Goal: Task Accomplishment & Management: Complete application form

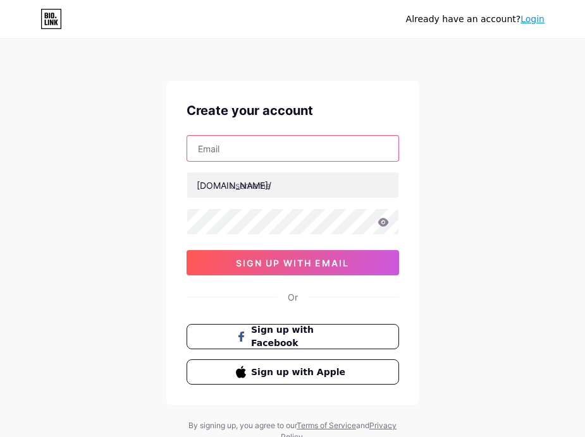
click at [300, 148] on input "text" at bounding box center [292, 148] width 211 height 25
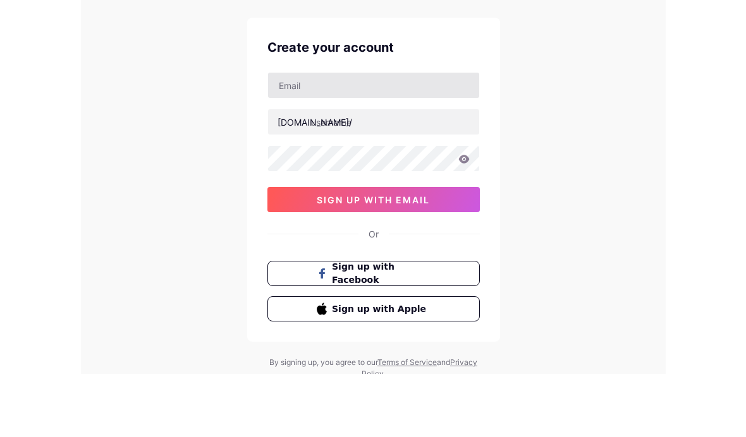
scroll to position [46, 0]
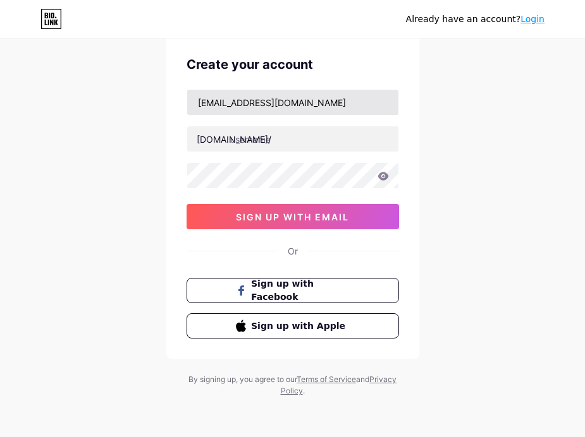
type input "[EMAIL_ADDRESS][DOMAIN_NAME]"
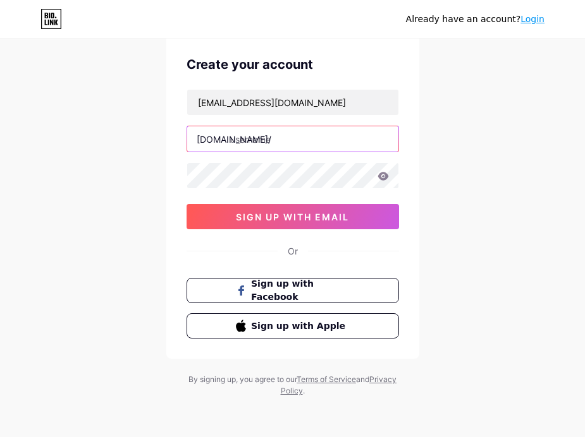
click at [332, 132] on input "text" at bounding box center [292, 138] width 211 height 25
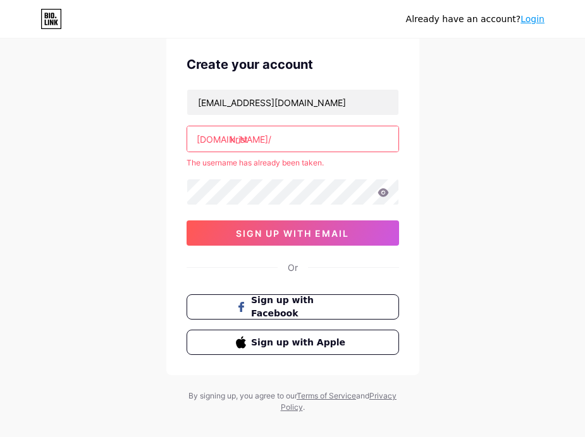
click at [319, 144] on input "krist" at bounding box center [292, 138] width 211 height 25
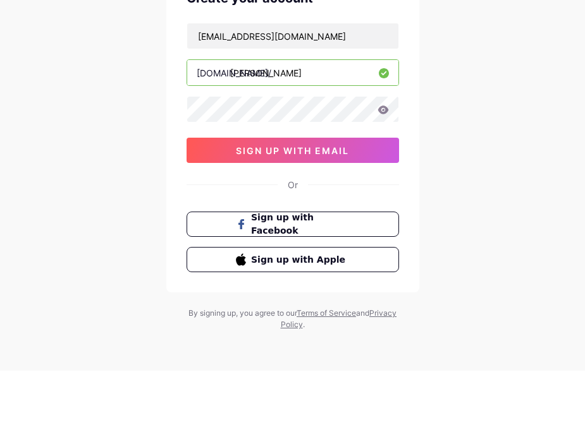
type input "[PERSON_NAME]"
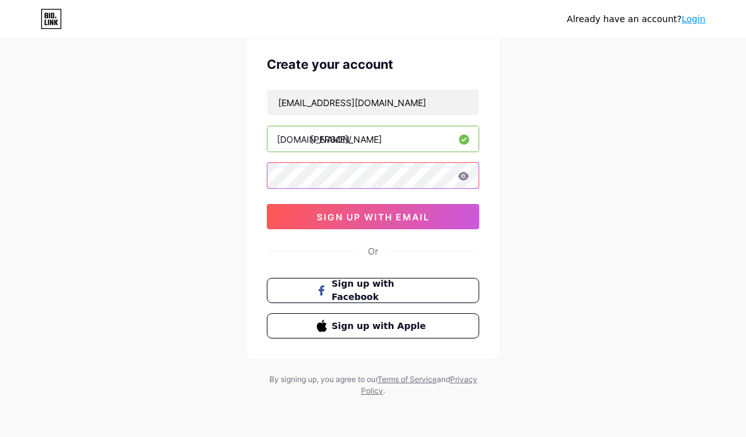
scroll to position [46, 0]
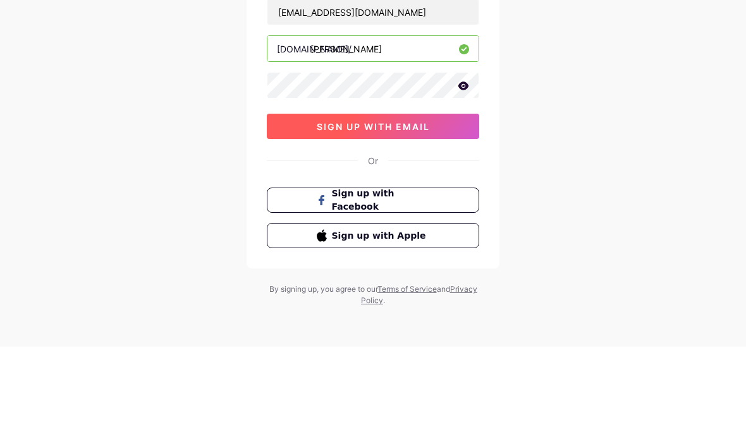
click at [431, 205] on button "sign up with email" at bounding box center [373, 217] width 212 height 25
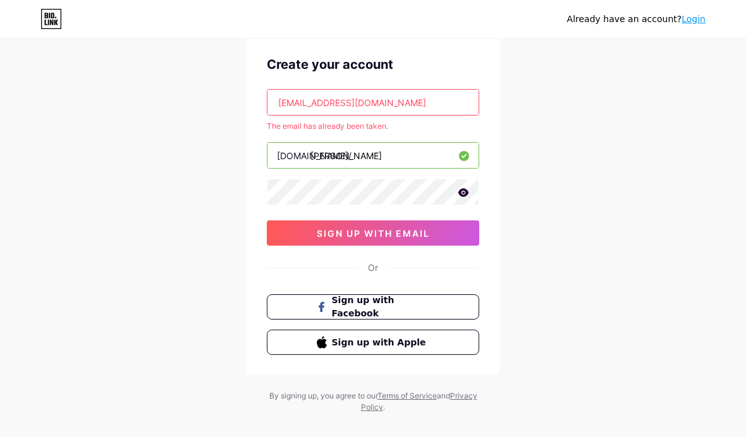
click at [420, 92] on input "[EMAIL_ADDRESS][DOMAIN_NAME]" at bounding box center [372, 102] width 211 height 25
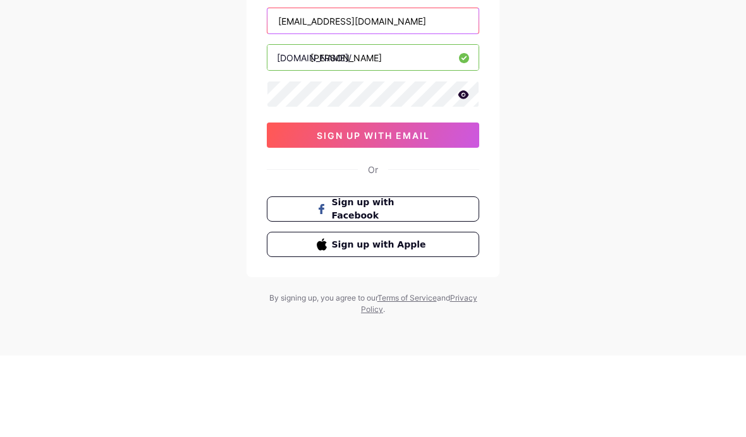
type input "[EMAIL_ADDRESS][DOMAIN_NAME]"
click at [447, 204] on button "sign up with email" at bounding box center [373, 216] width 212 height 25
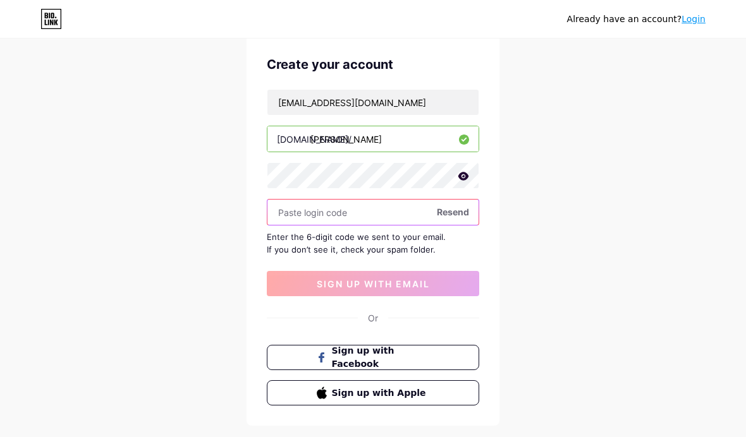
click at [377, 201] on input "text" at bounding box center [372, 212] width 211 height 25
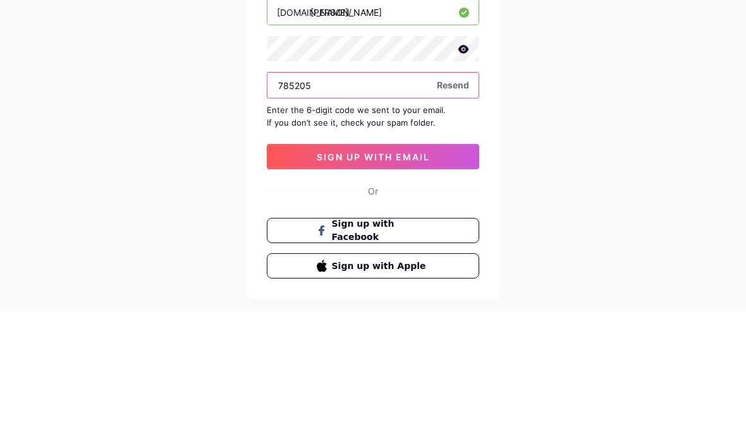
type input "785205"
click at [437, 271] on button "sign up with email" at bounding box center [373, 283] width 212 height 25
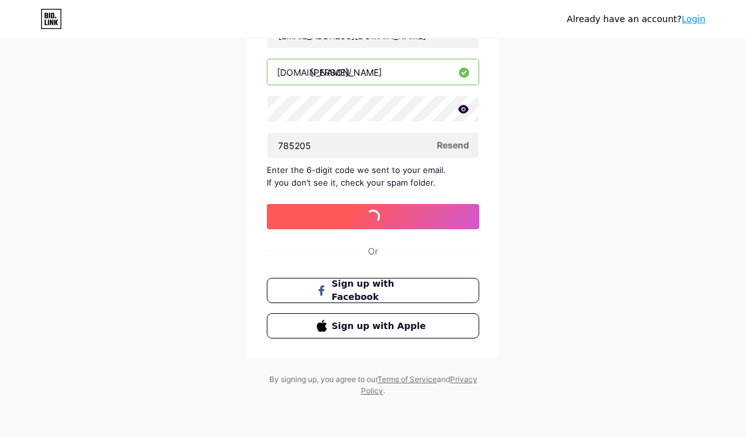
scroll to position [45, 0]
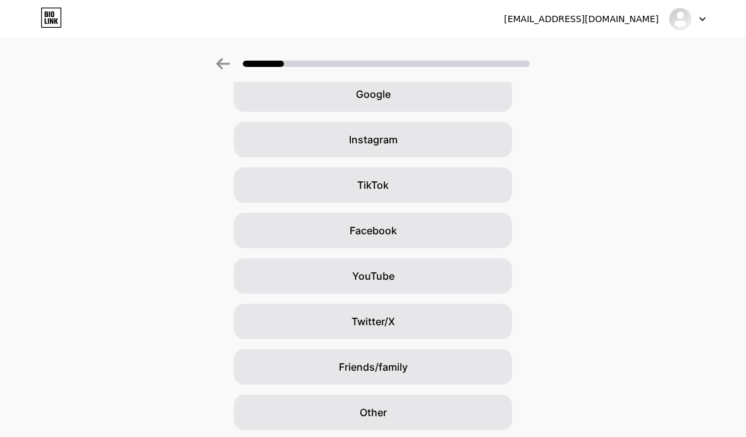
scroll to position [63, 0]
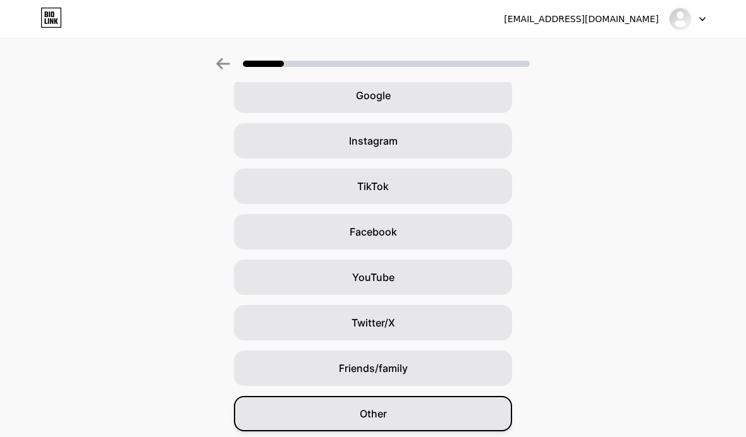
click at [439, 415] on div "Other" at bounding box center [373, 413] width 278 height 35
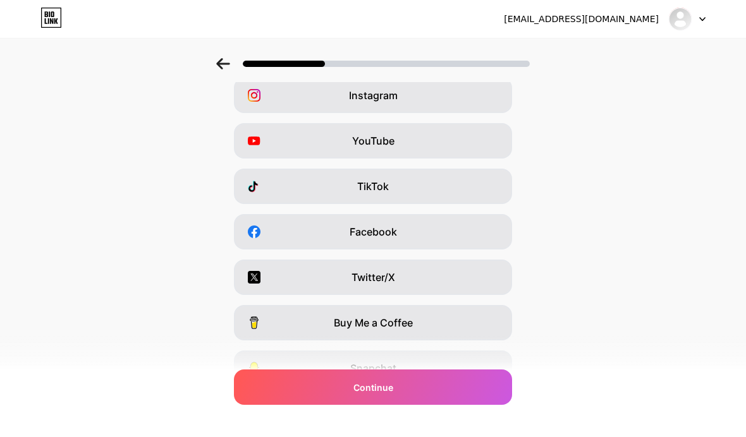
scroll to position [0, 0]
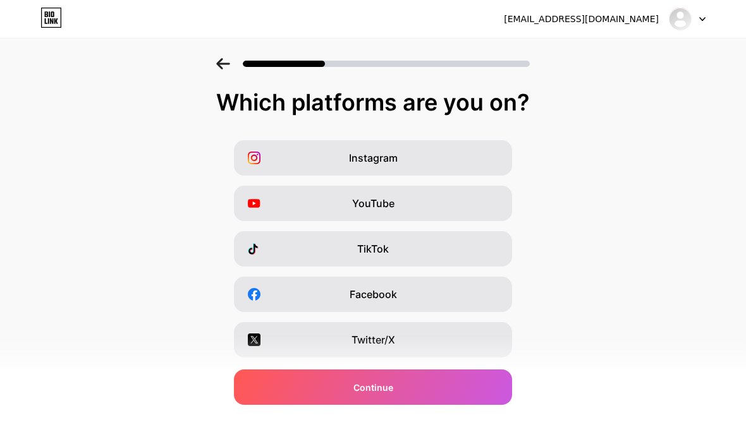
click at [223, 60] on icon at bounding box center [223, 63] width 14 height 11
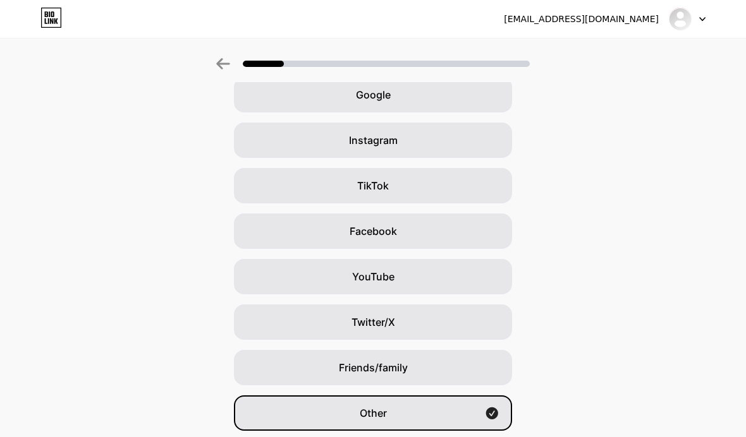
scroll to position [63, 0]
click at [414, 418] on div "Other" at bounding box center [373, 413] width 278 height 35
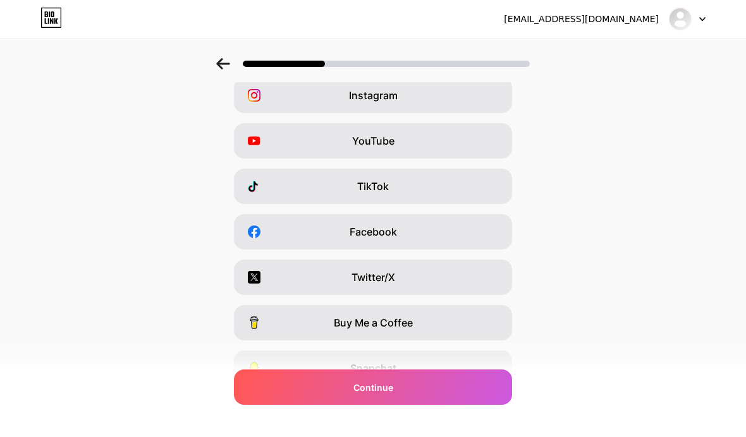
scroll to position [0, 0]
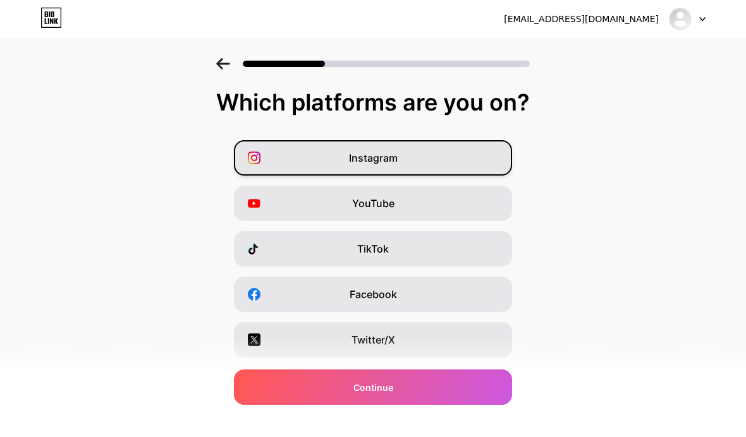
click at [460, 144] on div "Instagram" at bounding box center [373, 157] width 278 height 35
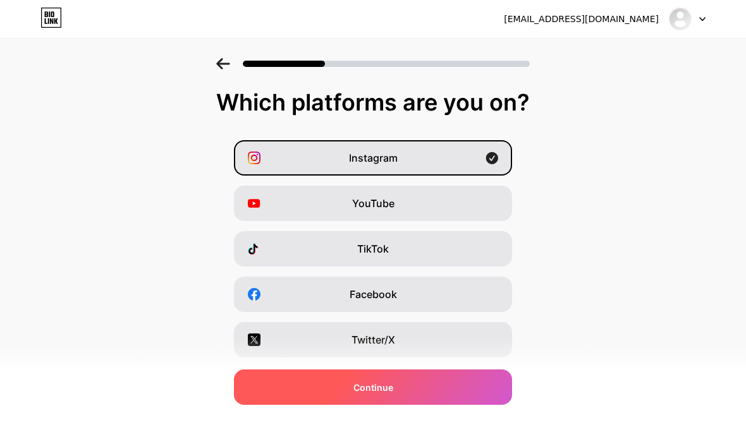
click at [418, 405] on div "Continue" at bounding box center [373, 387] width 278 height 35
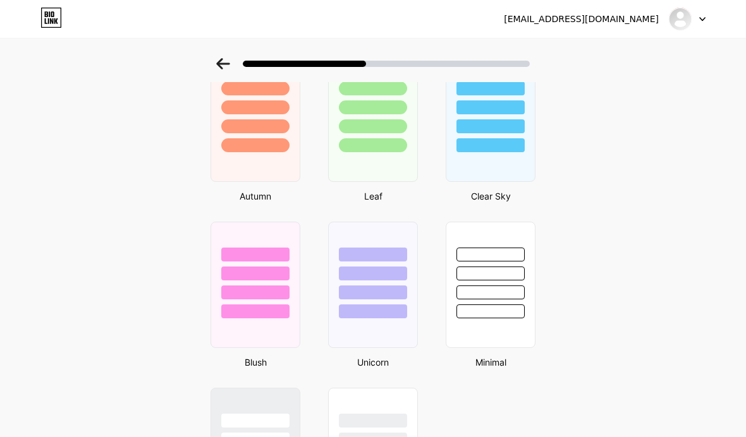
scroll to position [920, 0]
click at [255, 300] on div at bounding box center [255, 269] width 91 height 99
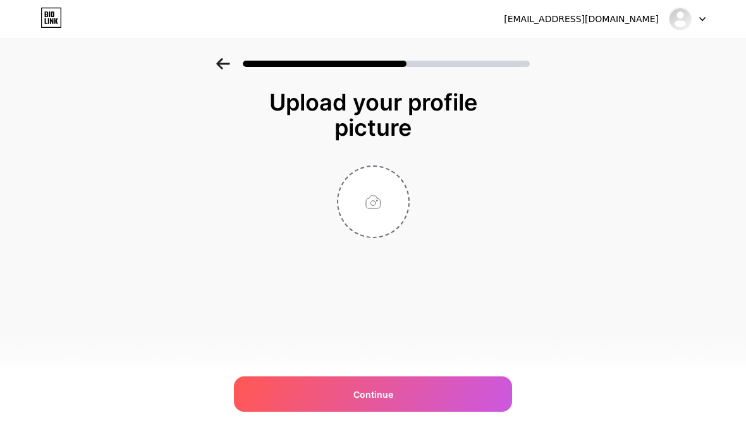
scroll to position [0, 0]
click at [373, 178] on input "file" at bounding box center [373, 202] width 70 height 70
type input "C:\fakepath\IMG_2097.jpeg"
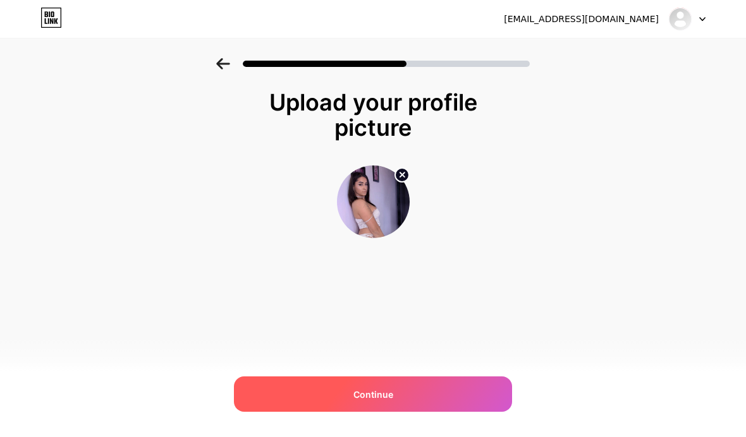
click at [419, 412] on div "Continue" at bounding box center [373, 394] width 278 height 35
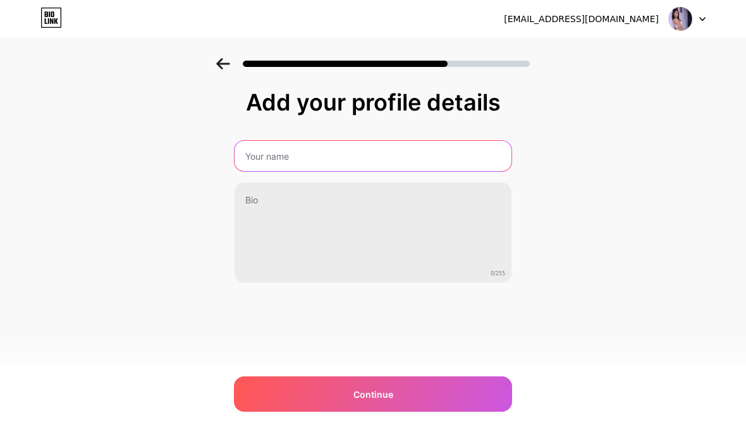
click at [406, 144] on input "text" at bounding box center [373, 156] width 277 height 30
type input "[PERSON_NAME]"
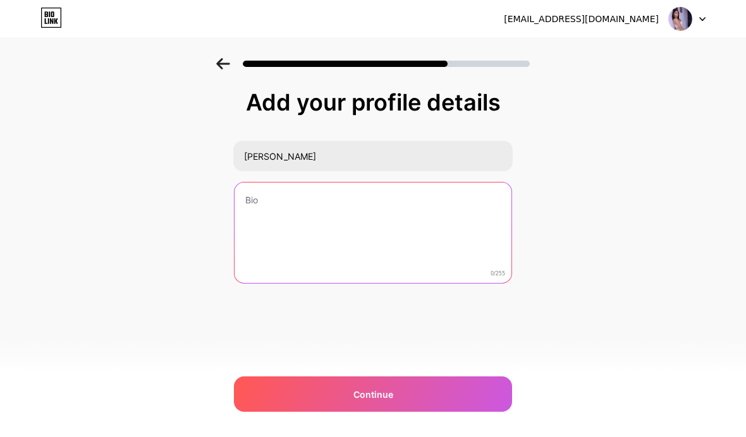
click at [431, 191] on textarea at bounding box center [373, 234] width 277 height 102
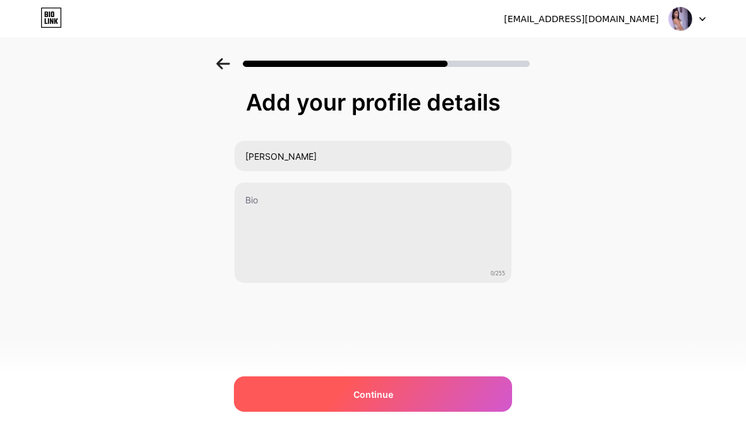
click at [448, 412] on div "Continue" at bounding box center [373, 394] width 278 height 35
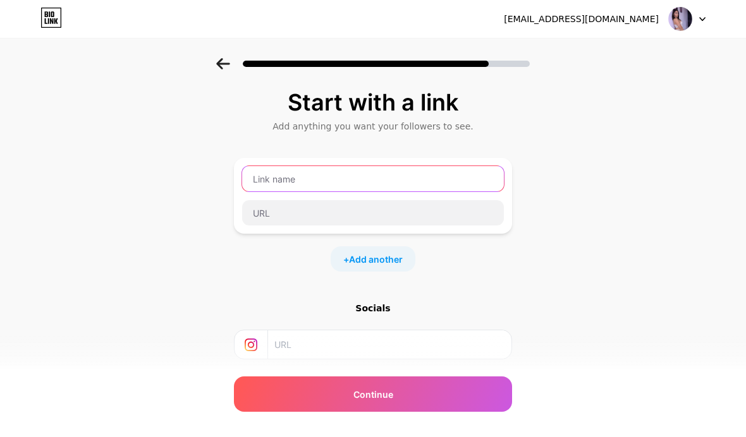
click at [428, 168] on input "text" at bounding box center [373, 178] width 262 height 25
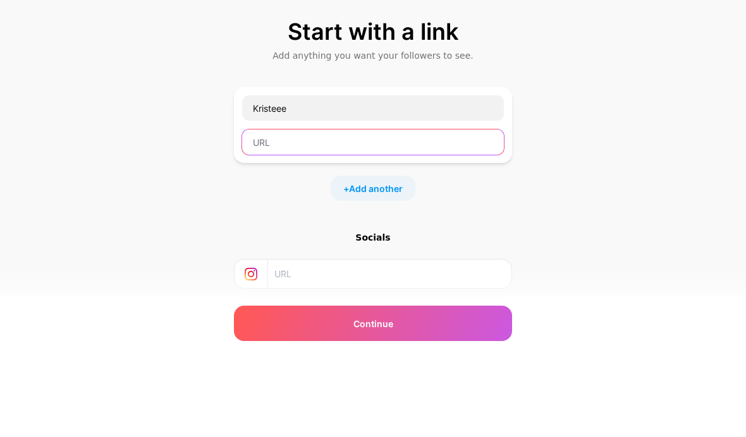
click at [438, 200] on input "text" at bounding box center [373, 212] width 262 height 25
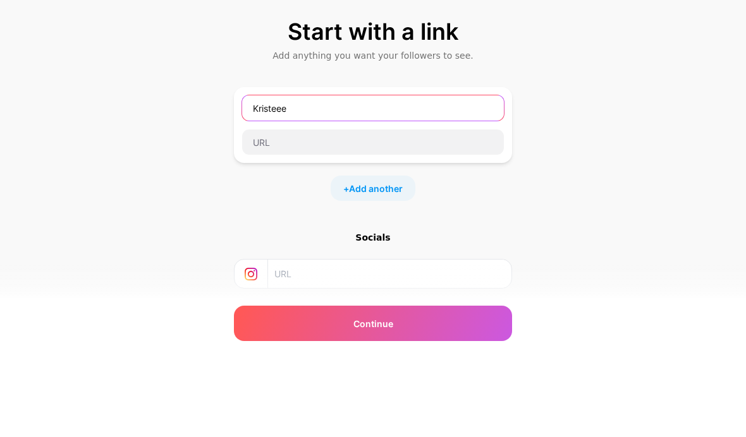
click at [271, 166] on input "Kristeee" at bounding box center [373, 178] width 262 height 25
click at [267, 166] on input "Kristeee" at bounding box center [373, 178] width 262 height 25
type input "K"
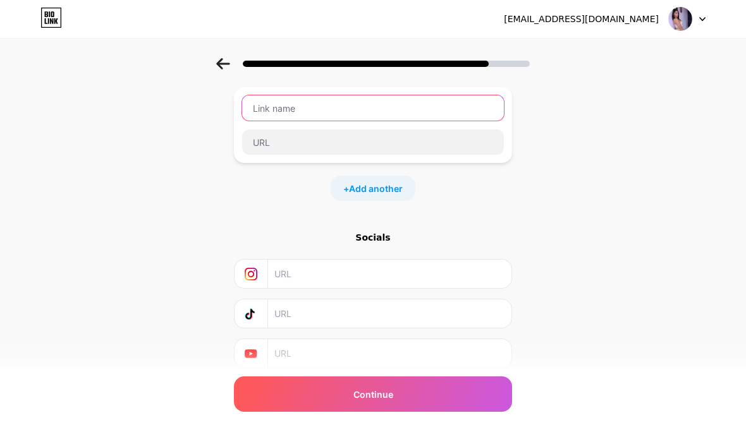
click at [361, 101] on input "text" at bounding box center [373, 107] width 262 height 25
type input "OnlyFans"
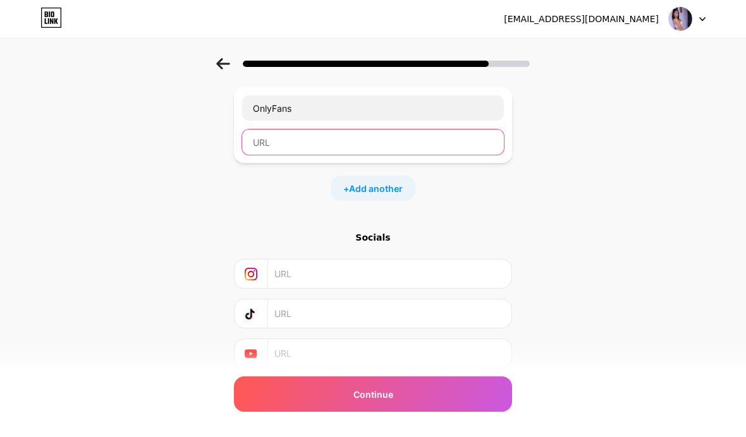
click at [365, 137] on input "text" at bounding box center [373, 142] width 262 height 25
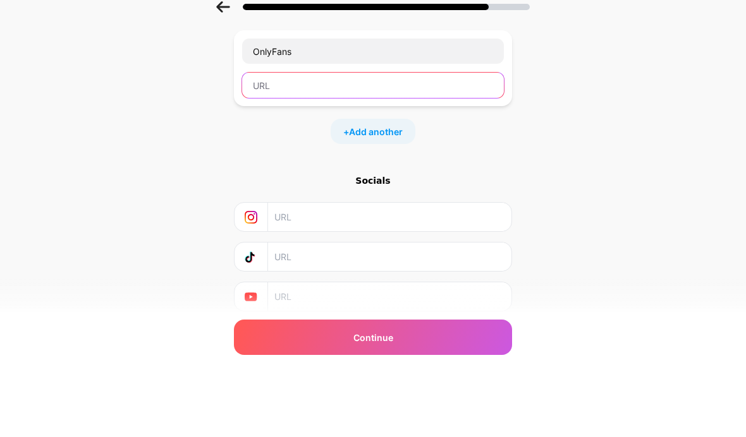
click at [303, 130] on input "text" at bounding box center [373, 142] width 262 height 25
paste input "[URL][DOMAIN_NAME]"
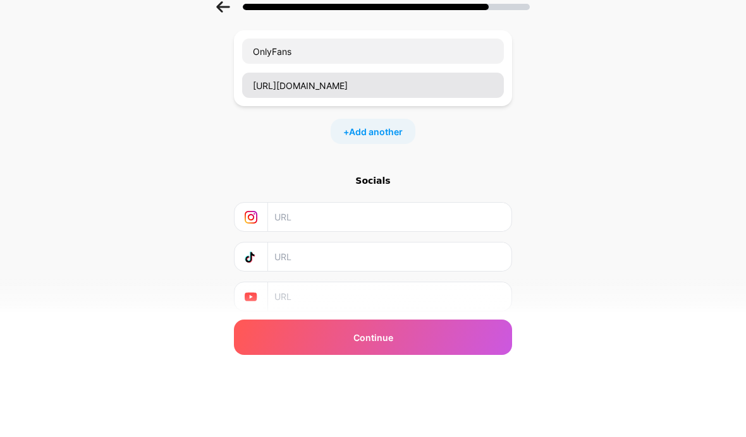
scroll to position [116, 0]
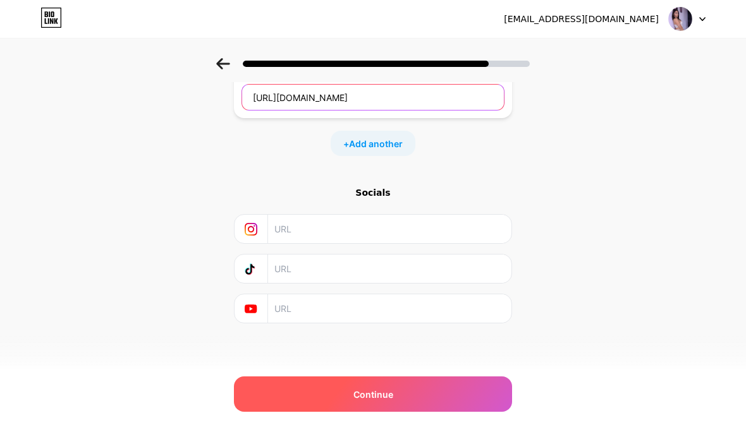
type input "[URL][DOMAIN_NAME]"
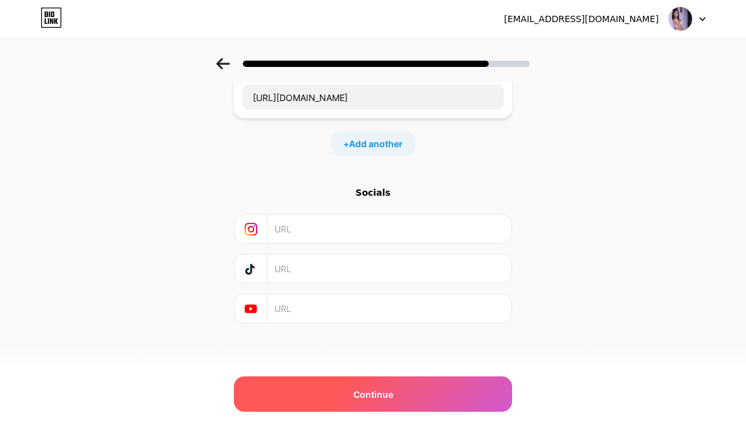
click at [272, 398] on div "Continue" at bounding box center [373, 394] width 278 height 35
click at [290, 396] on div "Continue" at bounding box center [373, 394] width 278 height 35
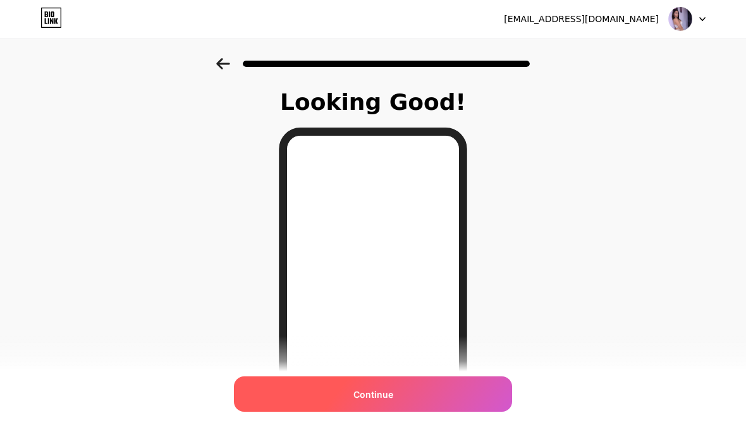
click at [456, 393] on div "Continue" at bounding box center [373, 394] width 278 height 35
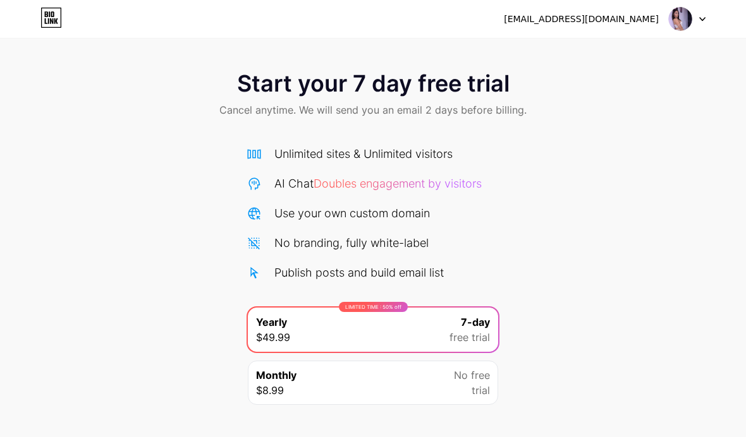
click at [55, 17] on icon at bounding box center [50, 18] width 21 height 20
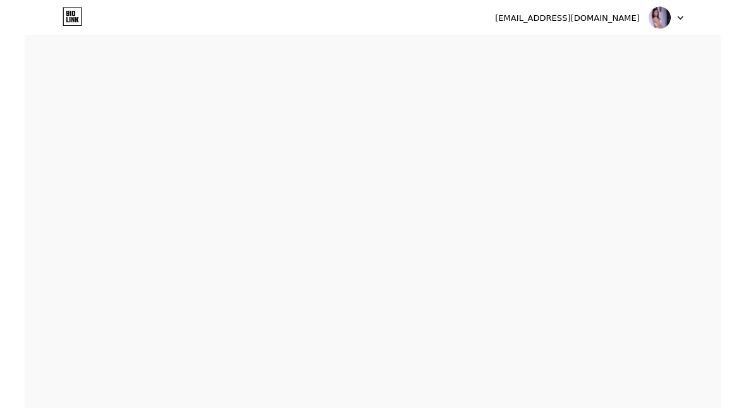
scroll to position [29, 0]
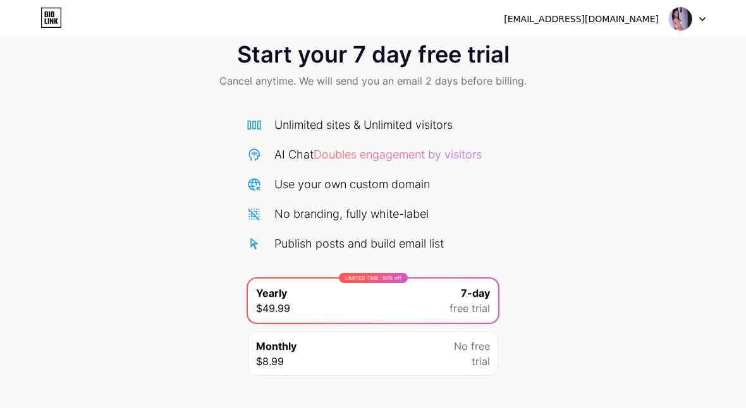
click at [584, 20] on icon at bounding box center [702, 19] width 5 height 3
click at [584, 137] on div "Start your 7 day free trial Cancel anytime. We will send you an email 2 days be…" at bounding box center [373, 245] width 746 height 432
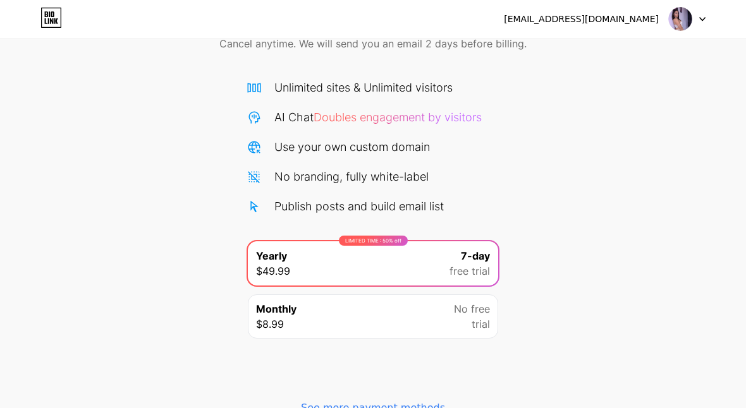
scroll to position [0, 0]
